Goal: Transaction & Acquisition: Book appointment/travel/reservation

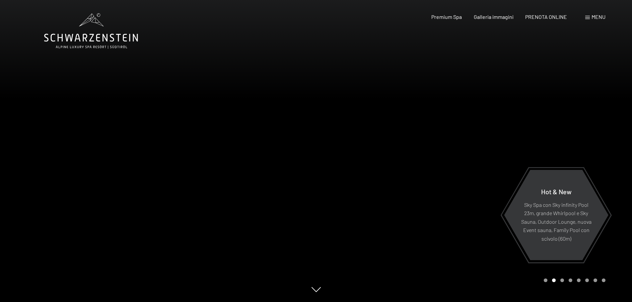
click at [591, 19] on div "Menu" at bounding box center [595, 16] width 20 height 7
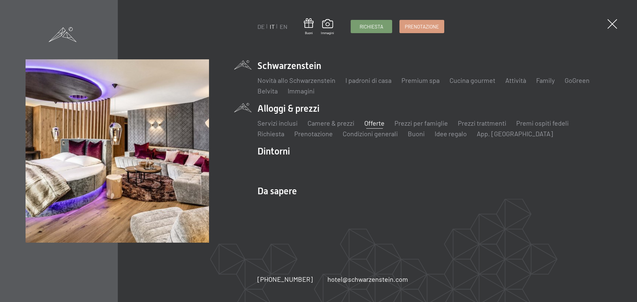
click at [368, 122] on link "Offerte" at bounding box center [374, 123] width 20 height 8
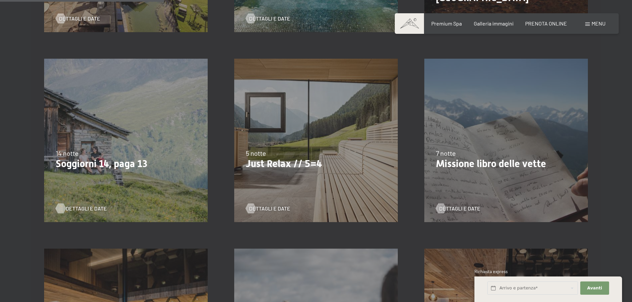
scroll to position [309, 0]
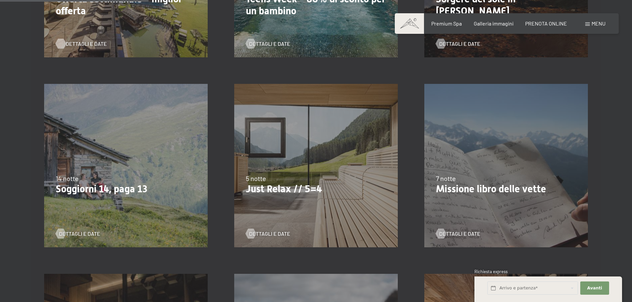
click at [90, 41] on span "Dettagli e Date" at bounding box center [86, 43] width 41 height 7
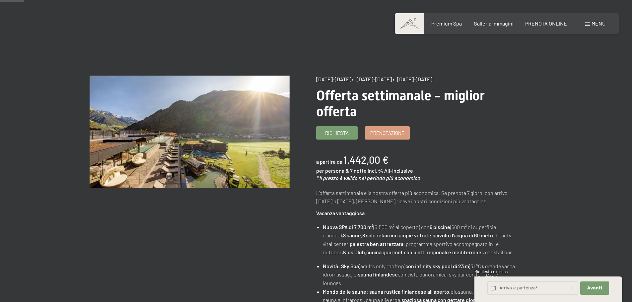
scroll to position [29, 0]
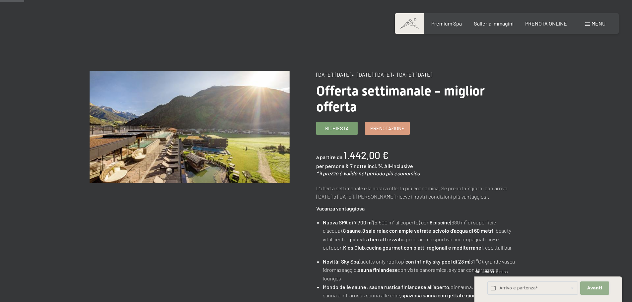
click at [595, 286] on span "Avanti" at bounding box center [594, 288] width 15 height 6
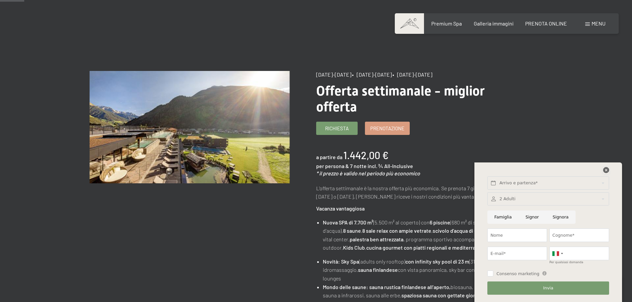
click at [608, 172] on icon at bounding box center [606, 170] width 6 height 6
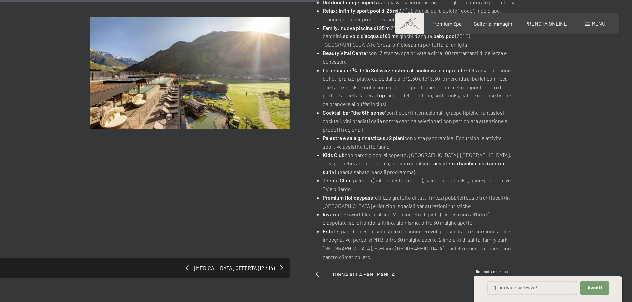
scroll to position [427, 0]
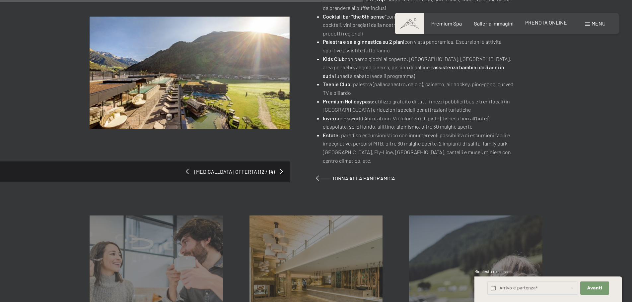
click at [552, 26] on div "PRENOTA ONLINE" at bounding box center [546, 22] width 42 height 7
click at [552, 22] on span "PRENOTA ONLINE" at bounding box center [546, 22] width 42 height 6
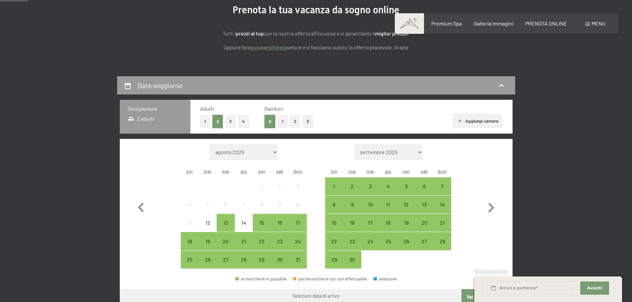
scroll to position [100, 0]
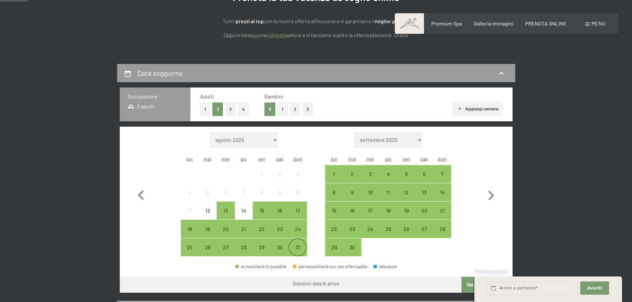
click at [300, 252] on div "31" at bounding box center [297, 253] width 17 height 17
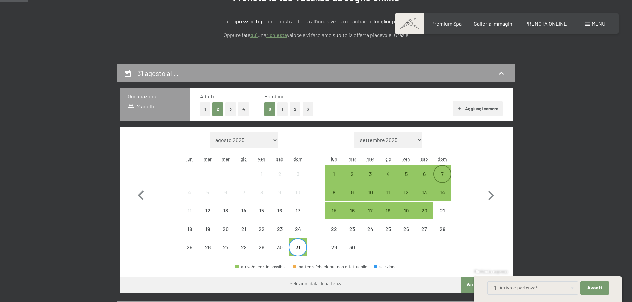
click at [449, 174] on div "7" at bounding box center [442, 180] width 17 height 17
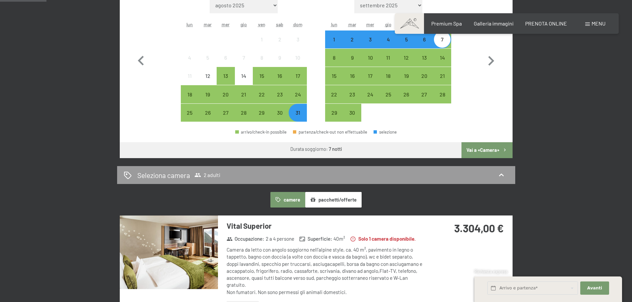
scroll to position [133, 0]
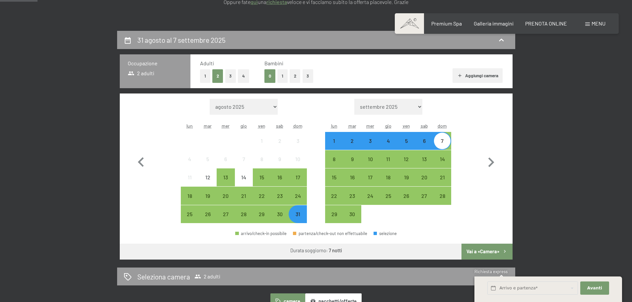
click at [232, 77] on button "3" at bounding box center [230, 76] width 11 height 14
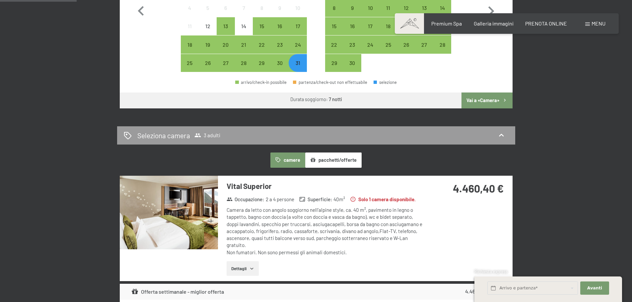
scroll to position [299, 0]
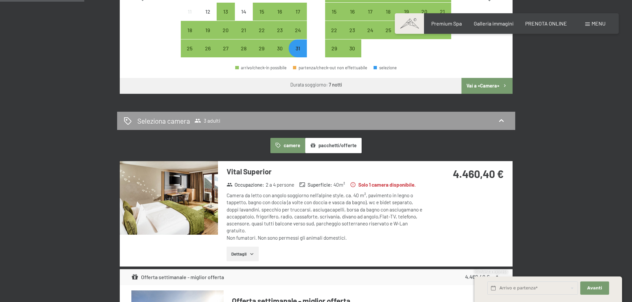
click at [163, 196] on img at bounding box center [169, 198] width 98 height 74
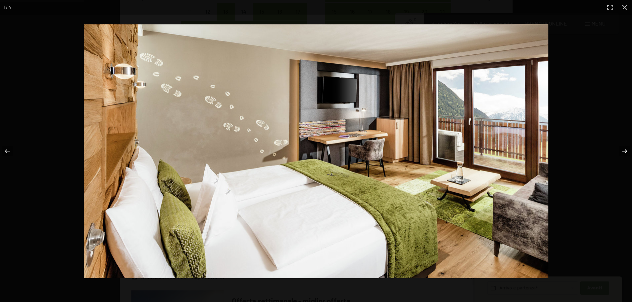
click at [624, 153] on button "button" at bounding box center [620, 151] width 23 height 33
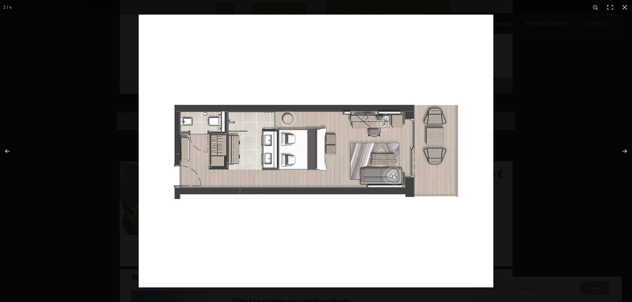
click at [193, 155] on img at bounding box center [316, 151] width 355 height 273
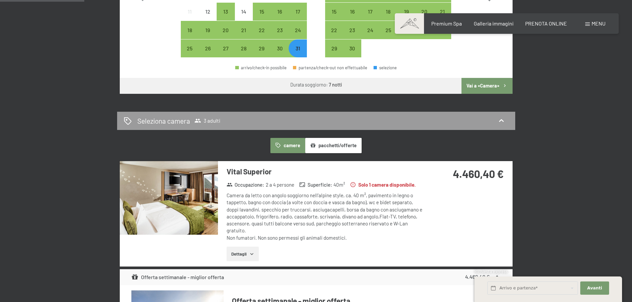
click at [0, 0] on button "button" at bounding box center [0, 0] width 0 height 0
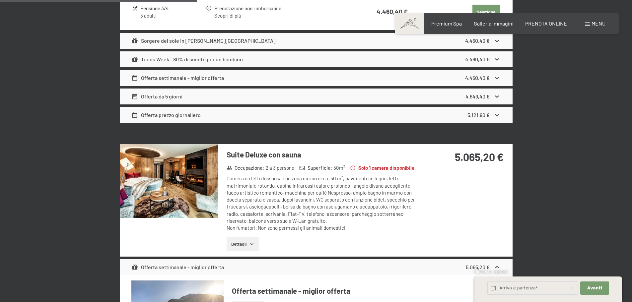
scroll to position [730, 0]
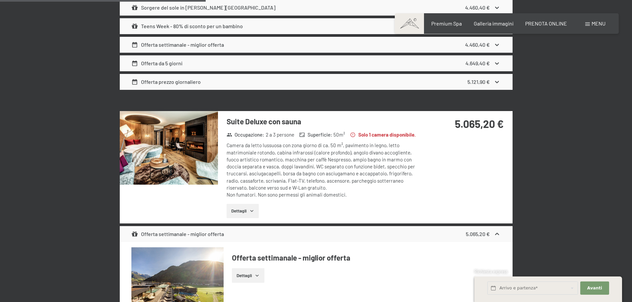
click at [187, 174] on img at bounding box center [169, 148] width 98 height 74
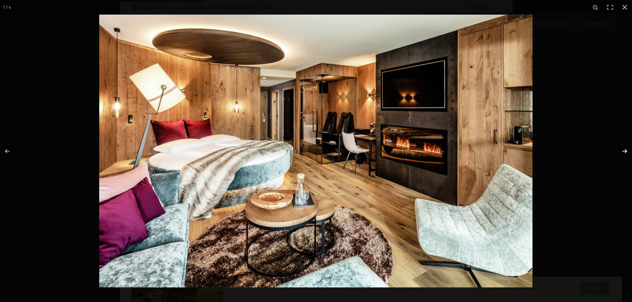
click at [626, 150] on button "button" at bounding box center [620, 151] width 23 height 33
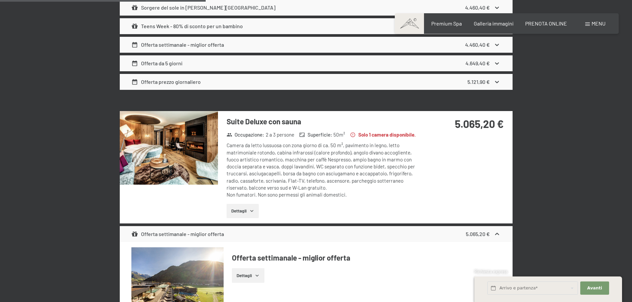
click at [0, 0] on button "button" at bounding box center [0, 0] width 0 height 0
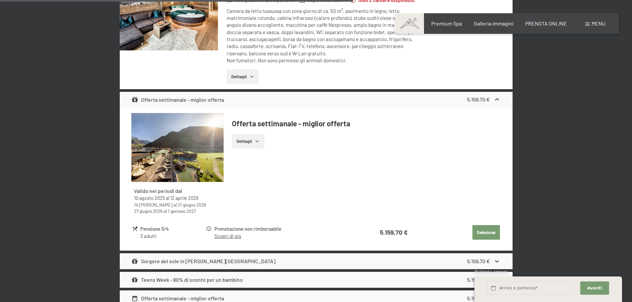
scroll to position [1327, 0]
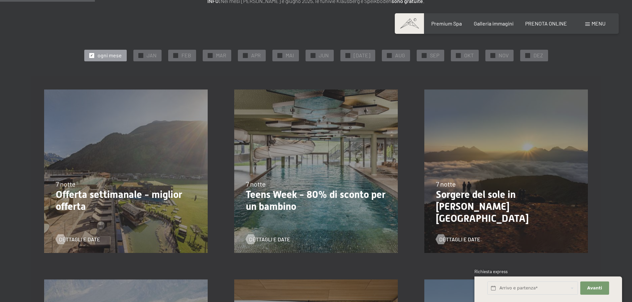
scroll to position [199, 0]
